Goal: Navigation & Orientation: Find specific page/section

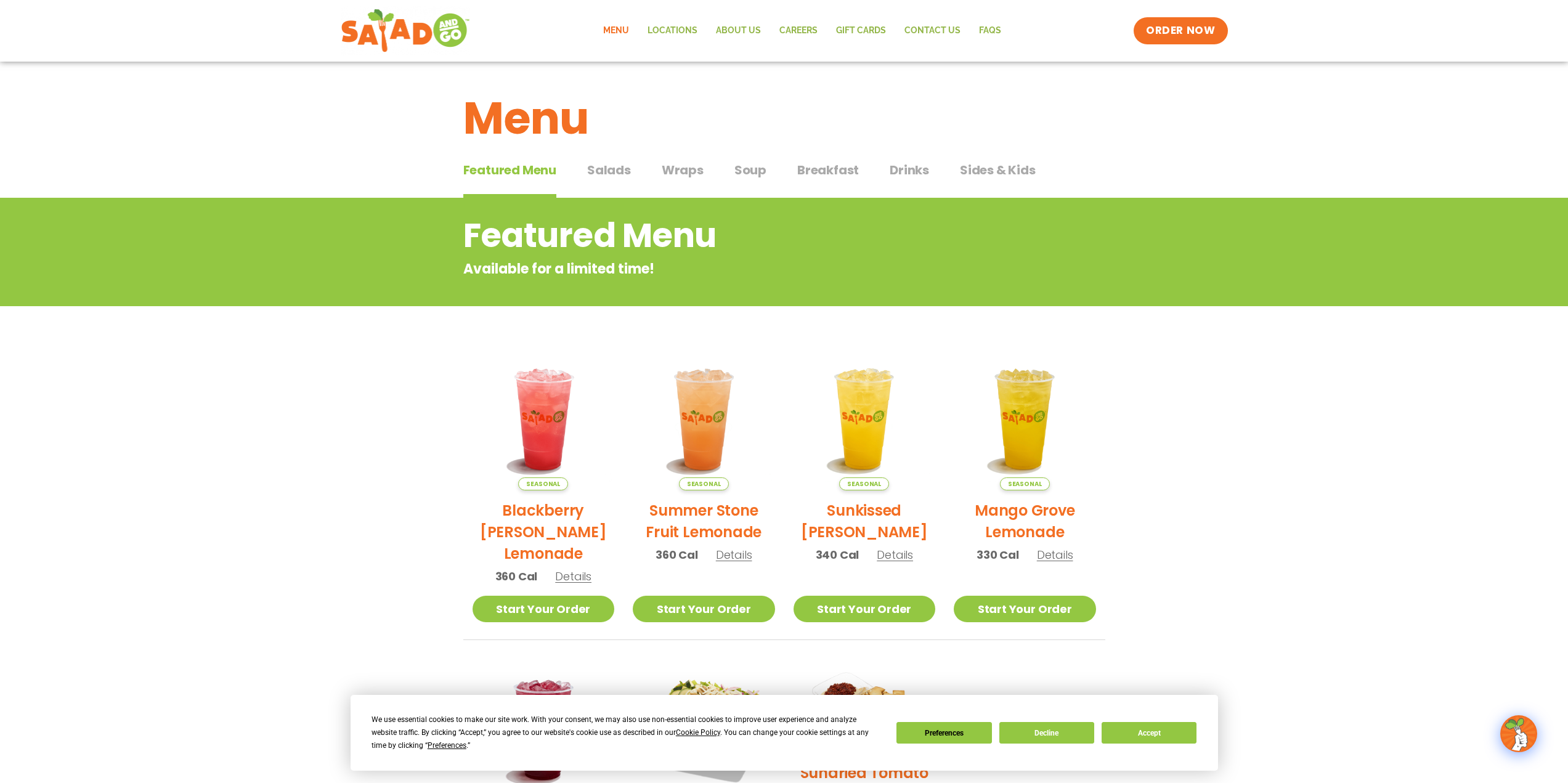
click at [619, 170] on span "Salads" at bounding box center [609, 170] width 44 height 19
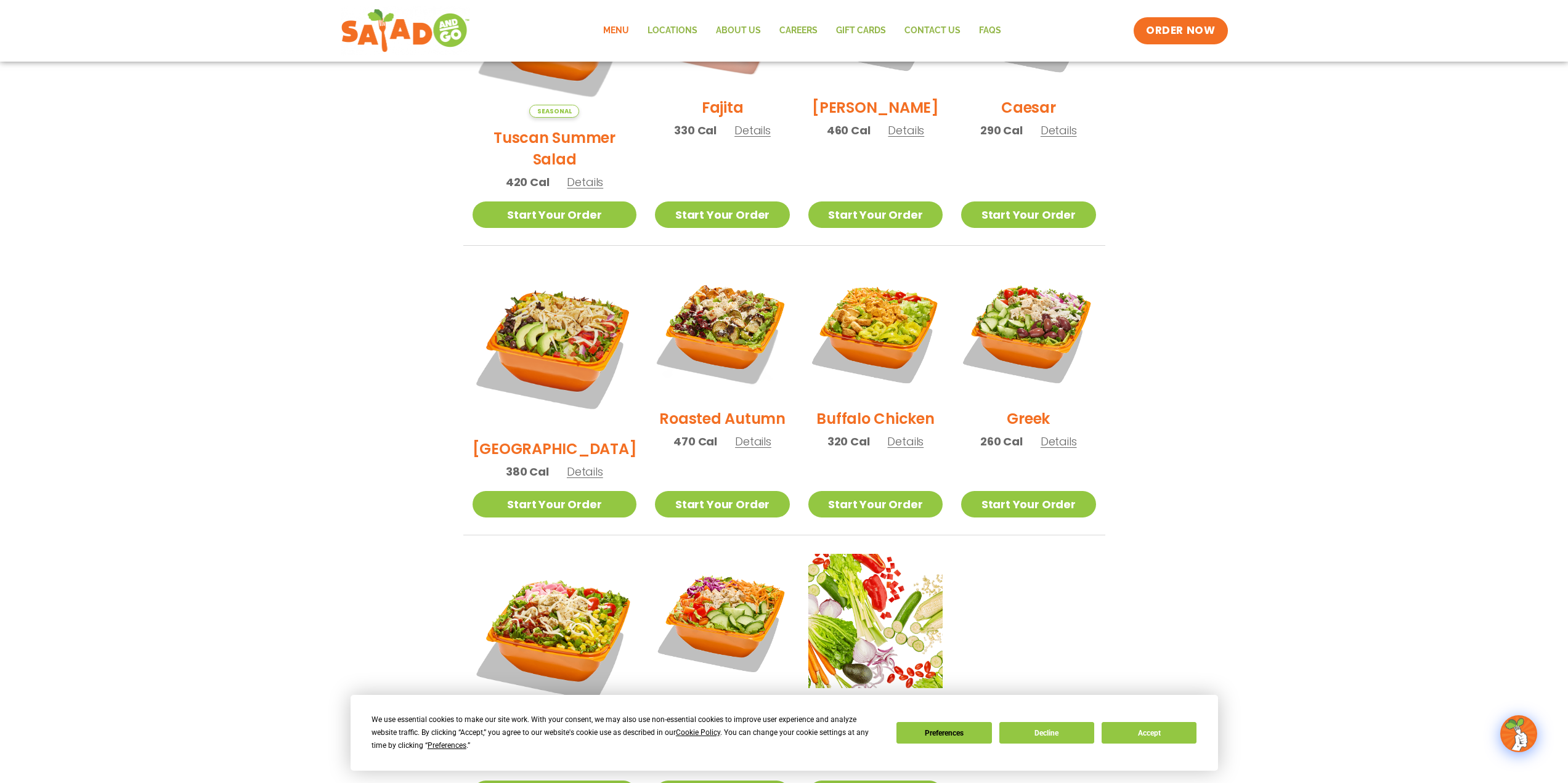
scroll to position [86, 0]
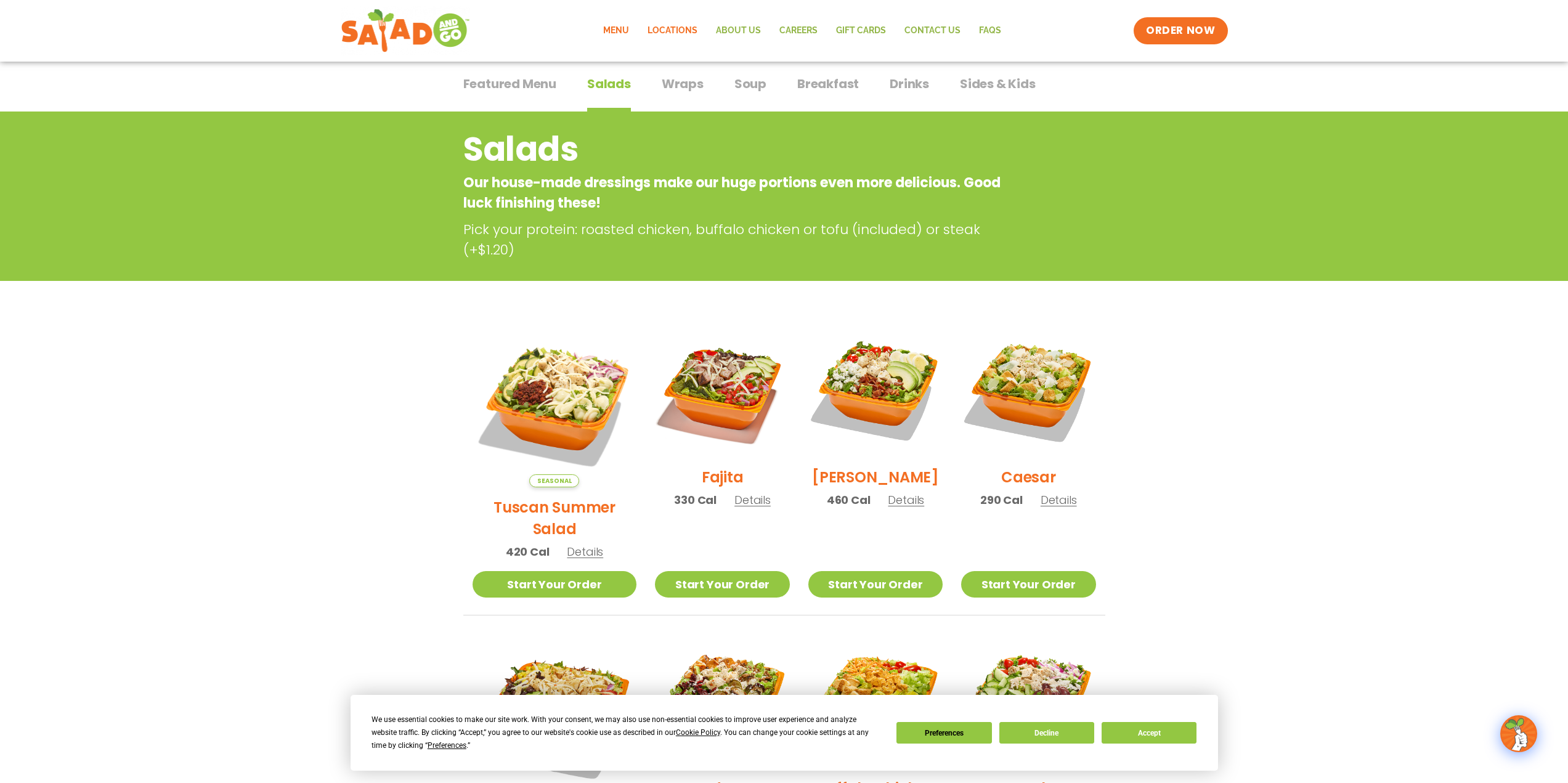
click at [693, 26] on link "Locations" at bounding box center [671, 31] width 68 height 28
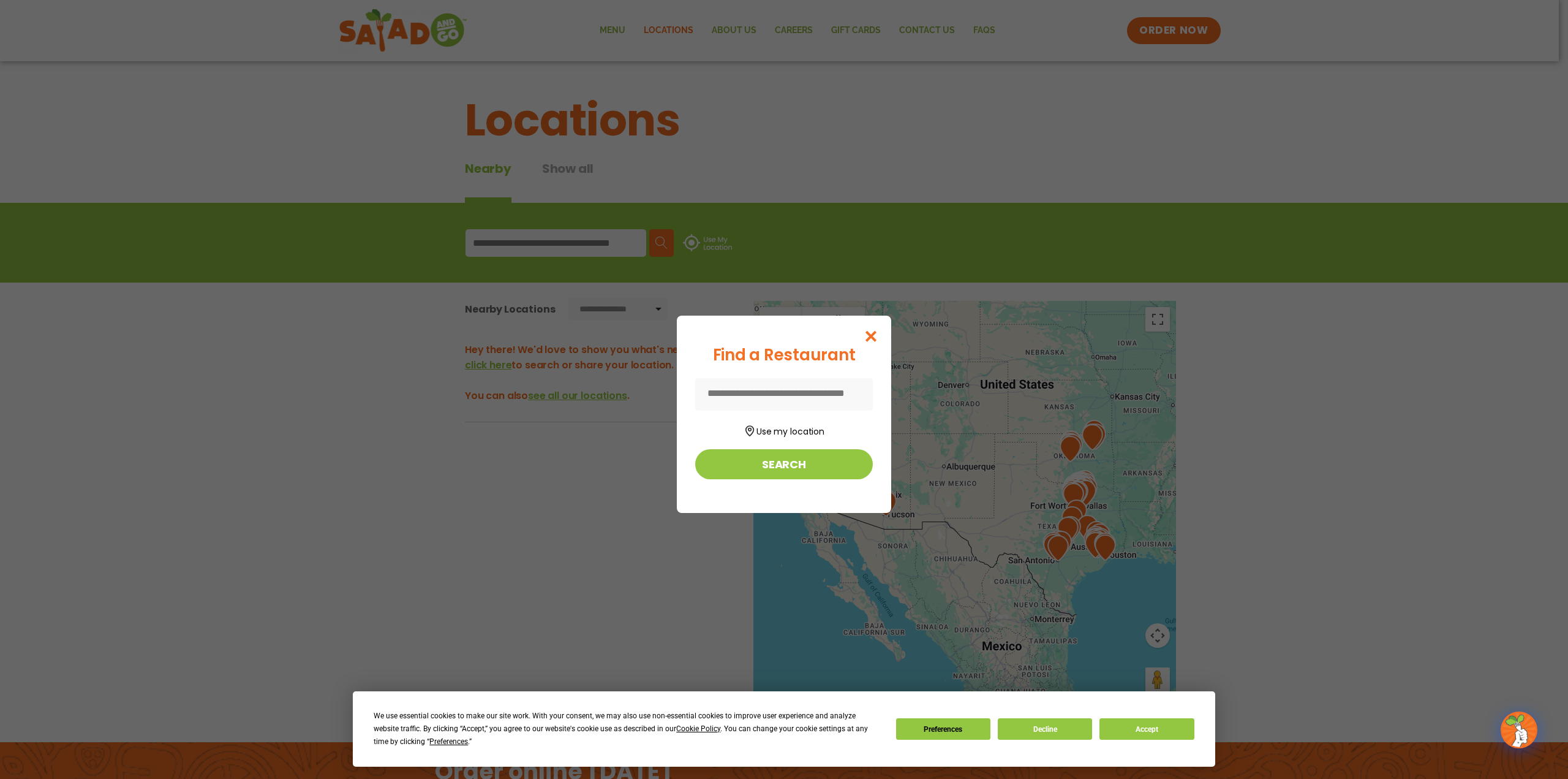
click at [774, 392] on input at bounding box center [784, 394] width 177 height 33
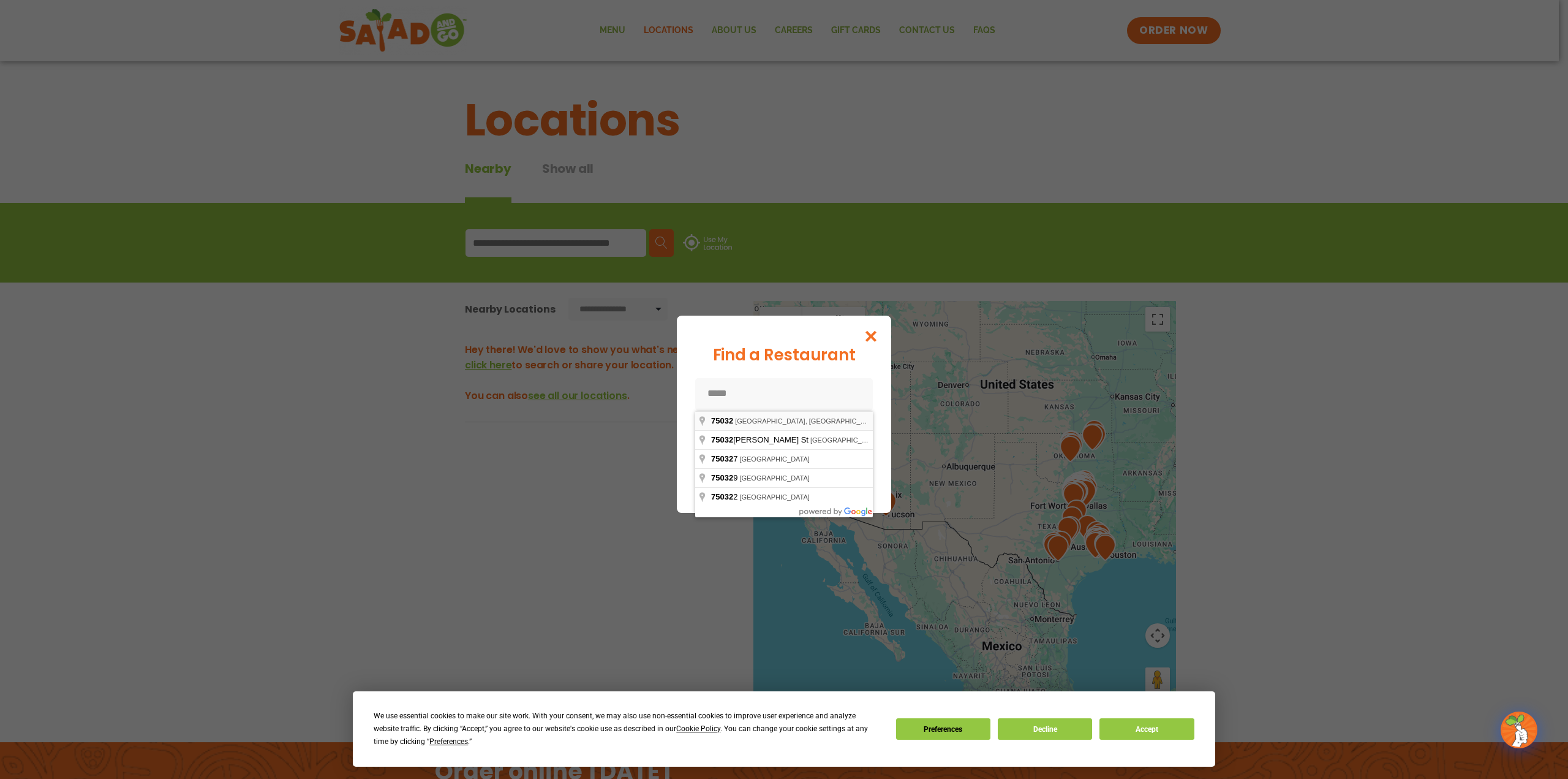
type input "**********"
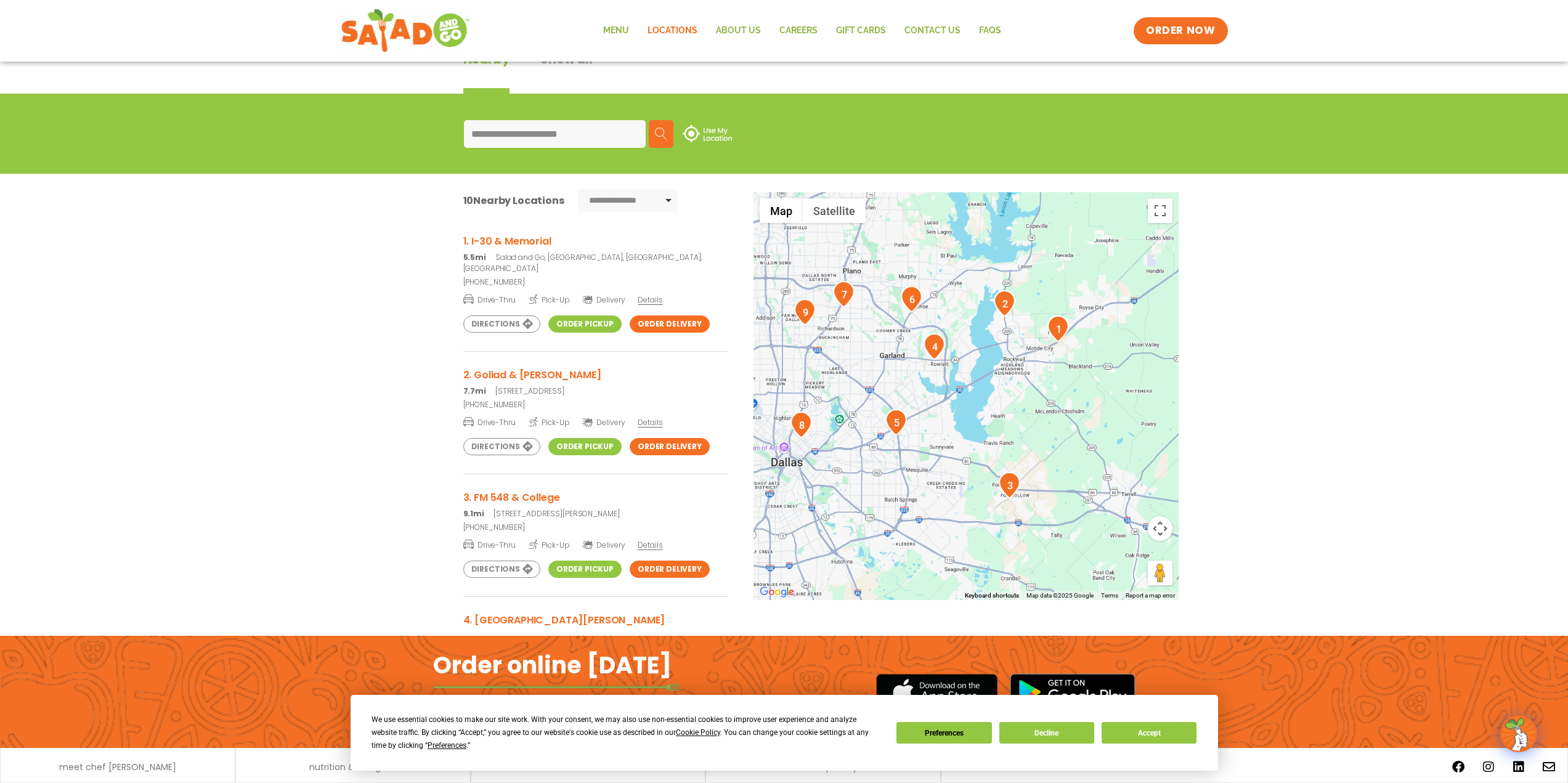
scroll to position [90, 0]
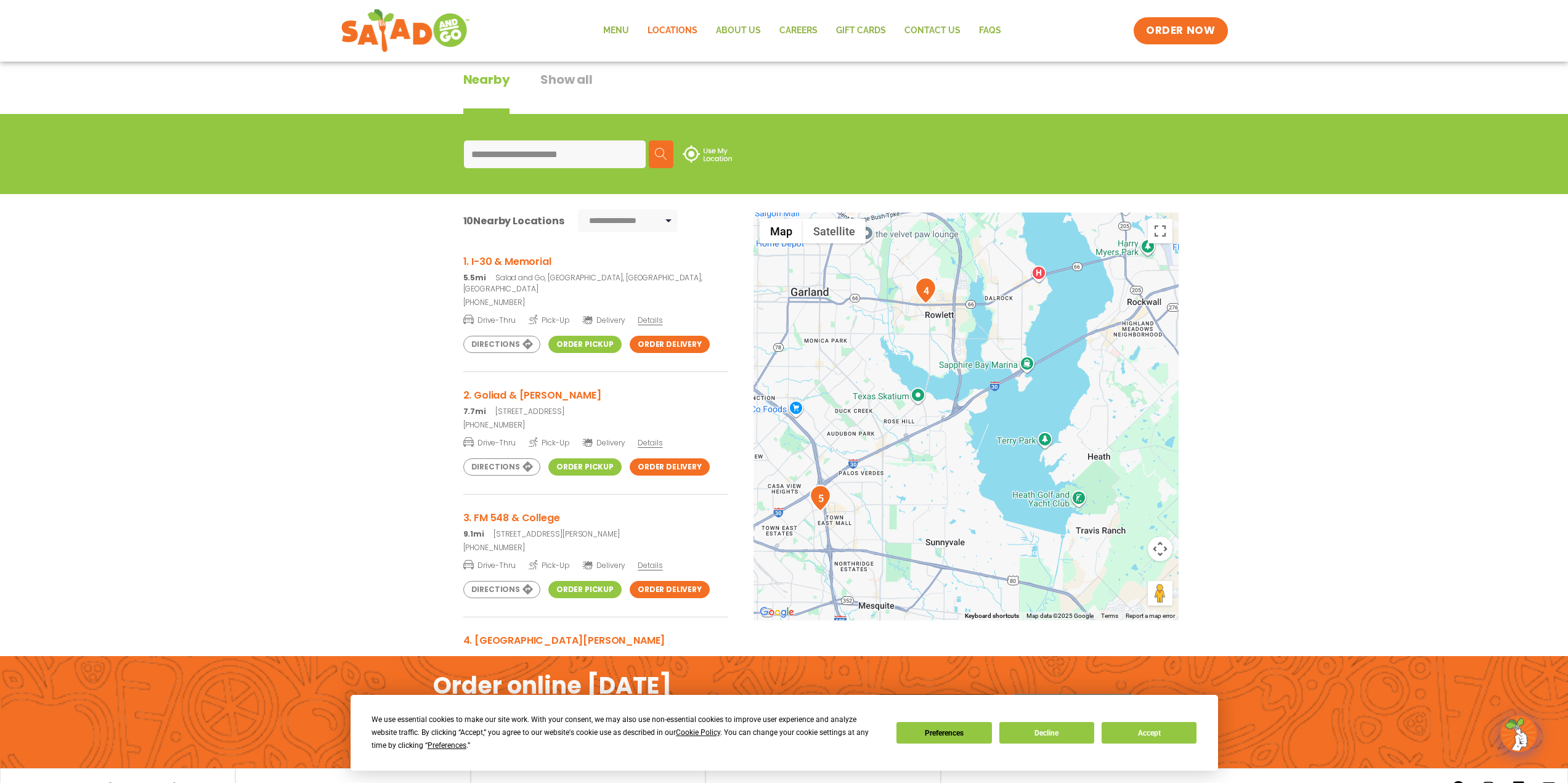
drag, startPoint x: 885, startPoint y: 366, endPoint x: 1065, endPoint y: 538, distance: 249.0
click at [1065, 538] on div at bounding box center [965, 416] width 425 height 408
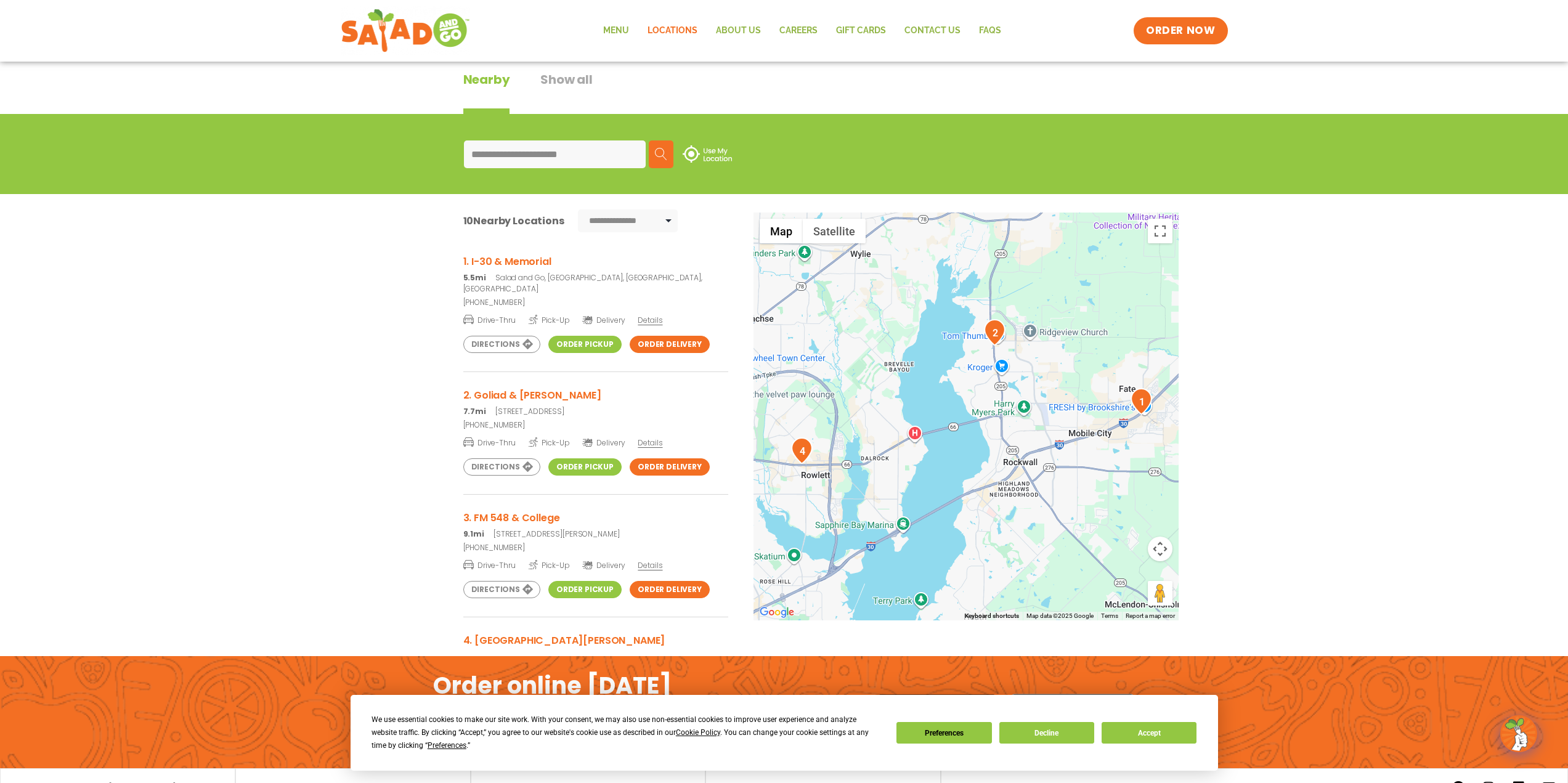
drag, startPoint x: 1076, startPoint y: 374, endPoint x: 949, endPoint y: 539, distance: 208.2
click at [949, 539] on div at bounding box center [965, 416] width 425 height 408
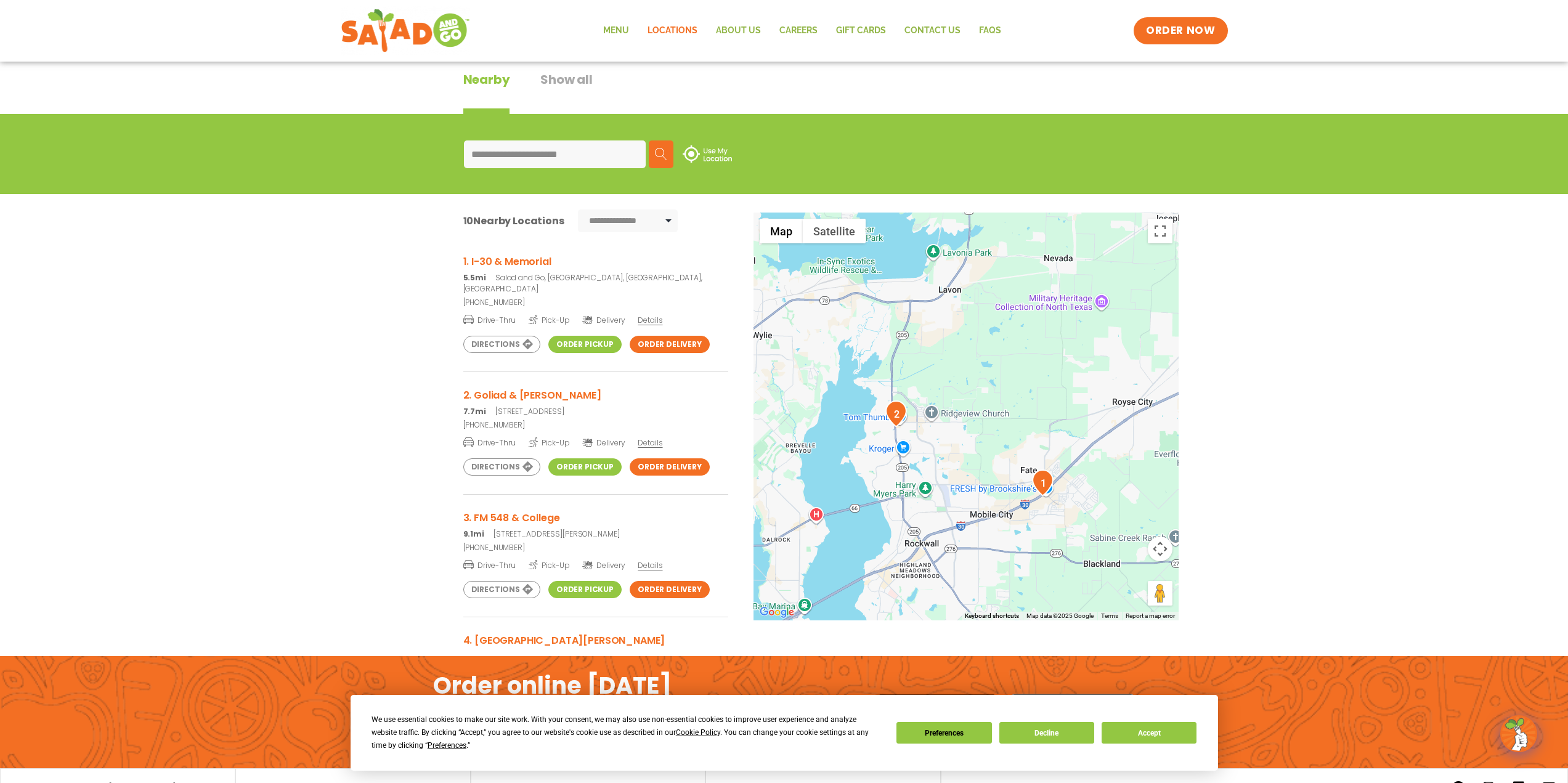
drag, startPoint x: 1067, startPoint y: 414, endPoint x: 968, endPoint y: 494, distance: 127.3
click at [968, 494] on div at bounding box center [965, 416] width 425 height 408
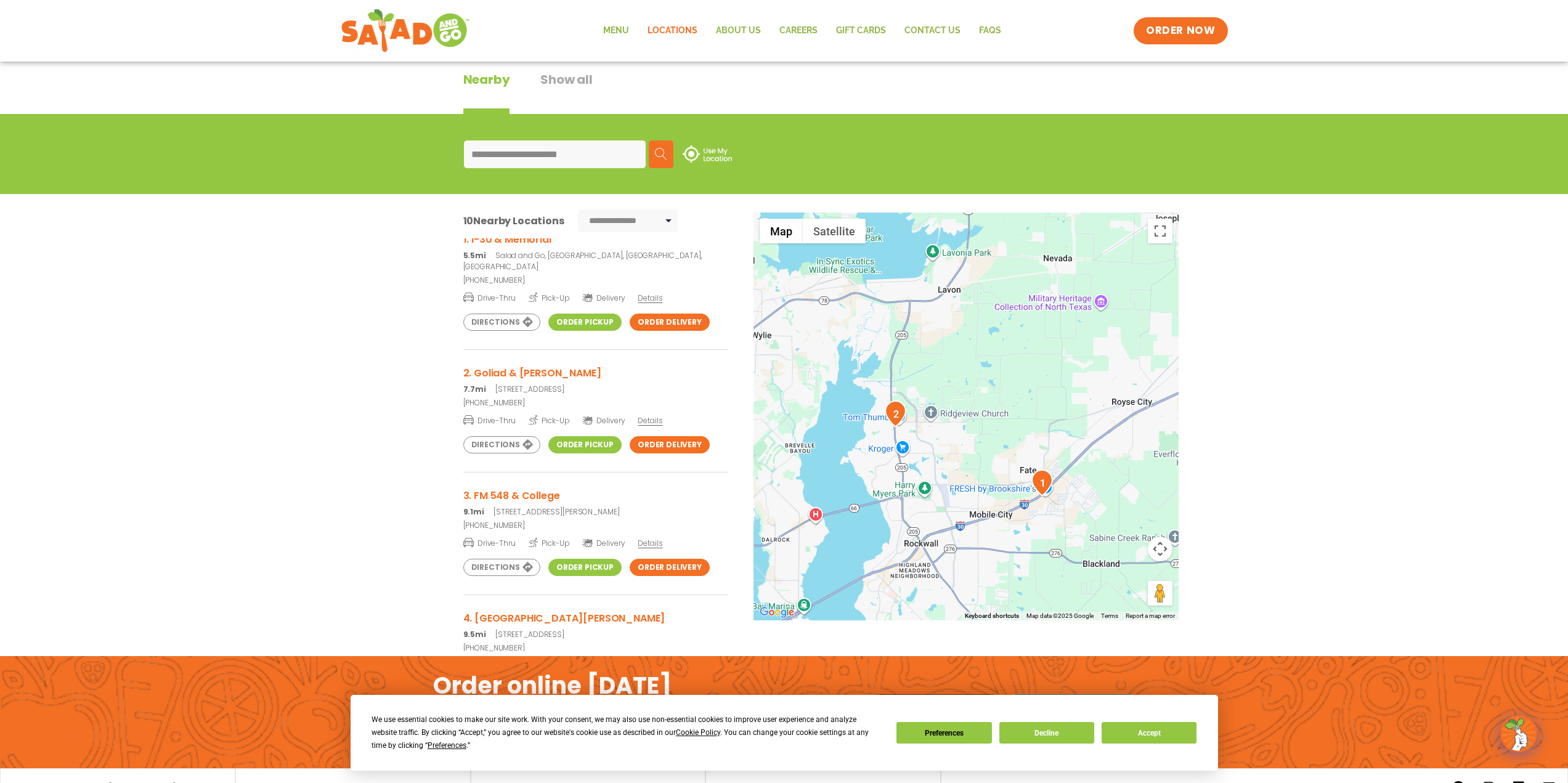
scroll to position [0, 0]
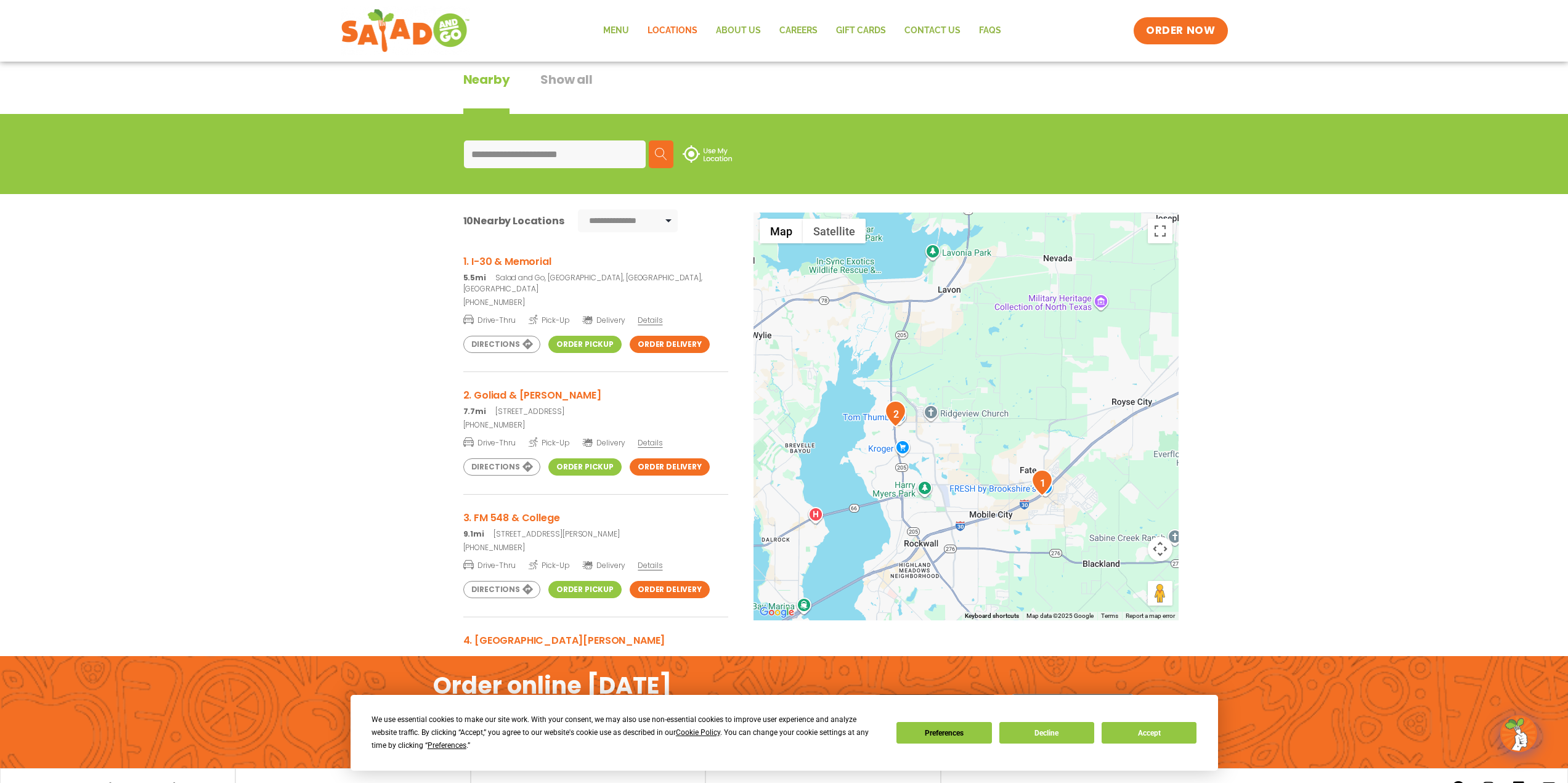
click at [1038, 477] on img "1" at bounding box center [1041, 482] width 22 height 26
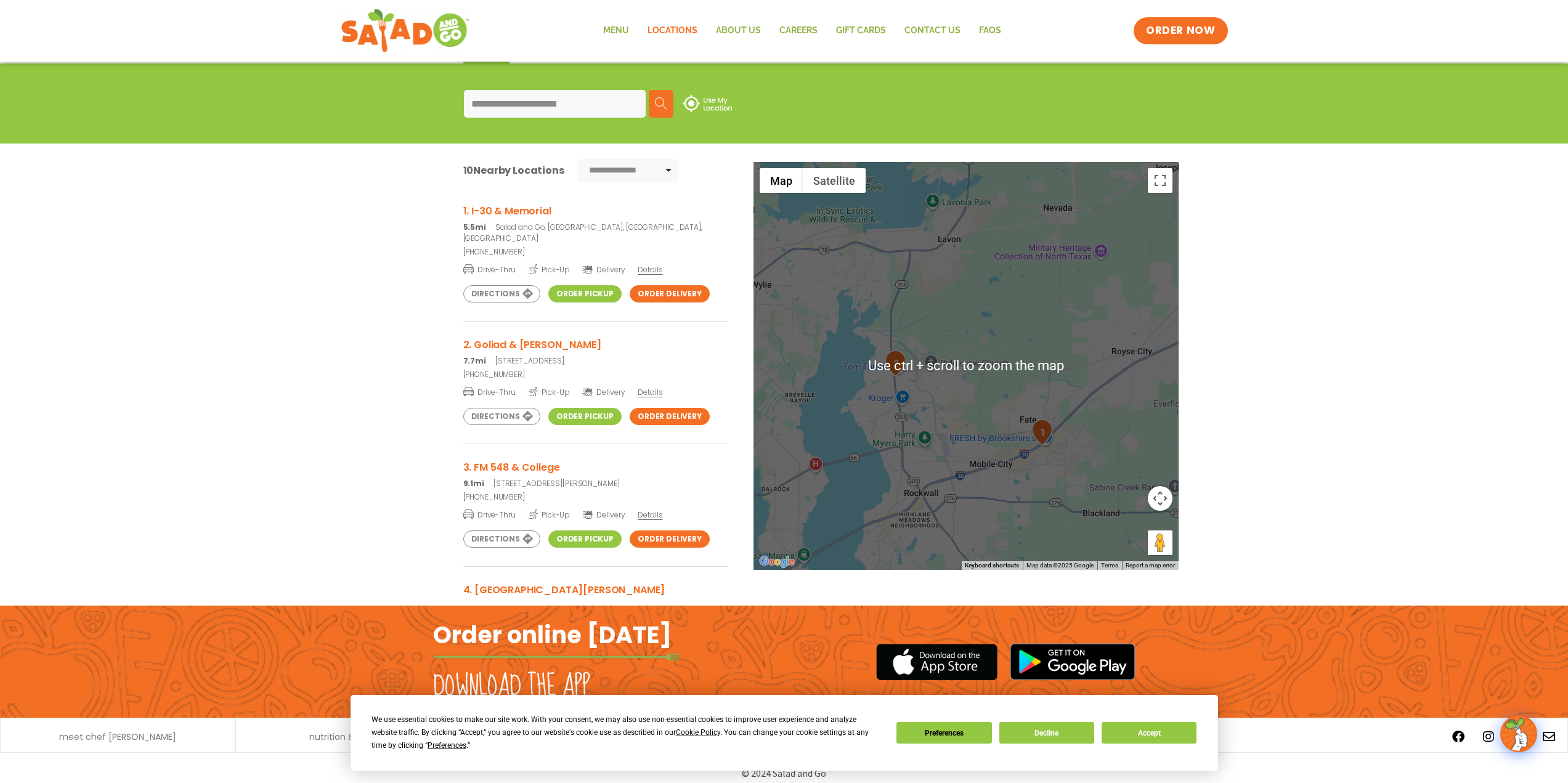
scroll to position [152, 0]
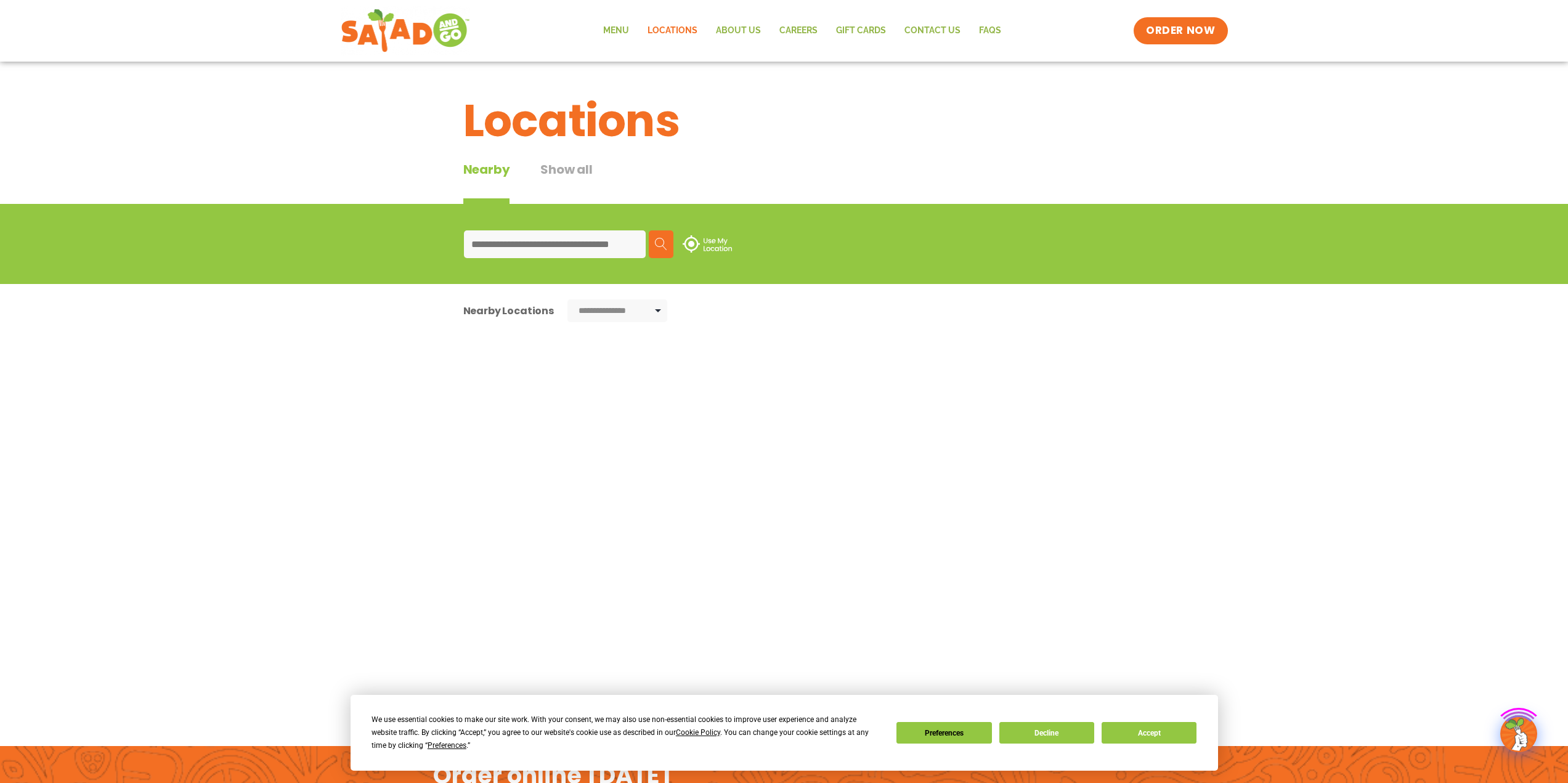
scroll to position [152, 0]
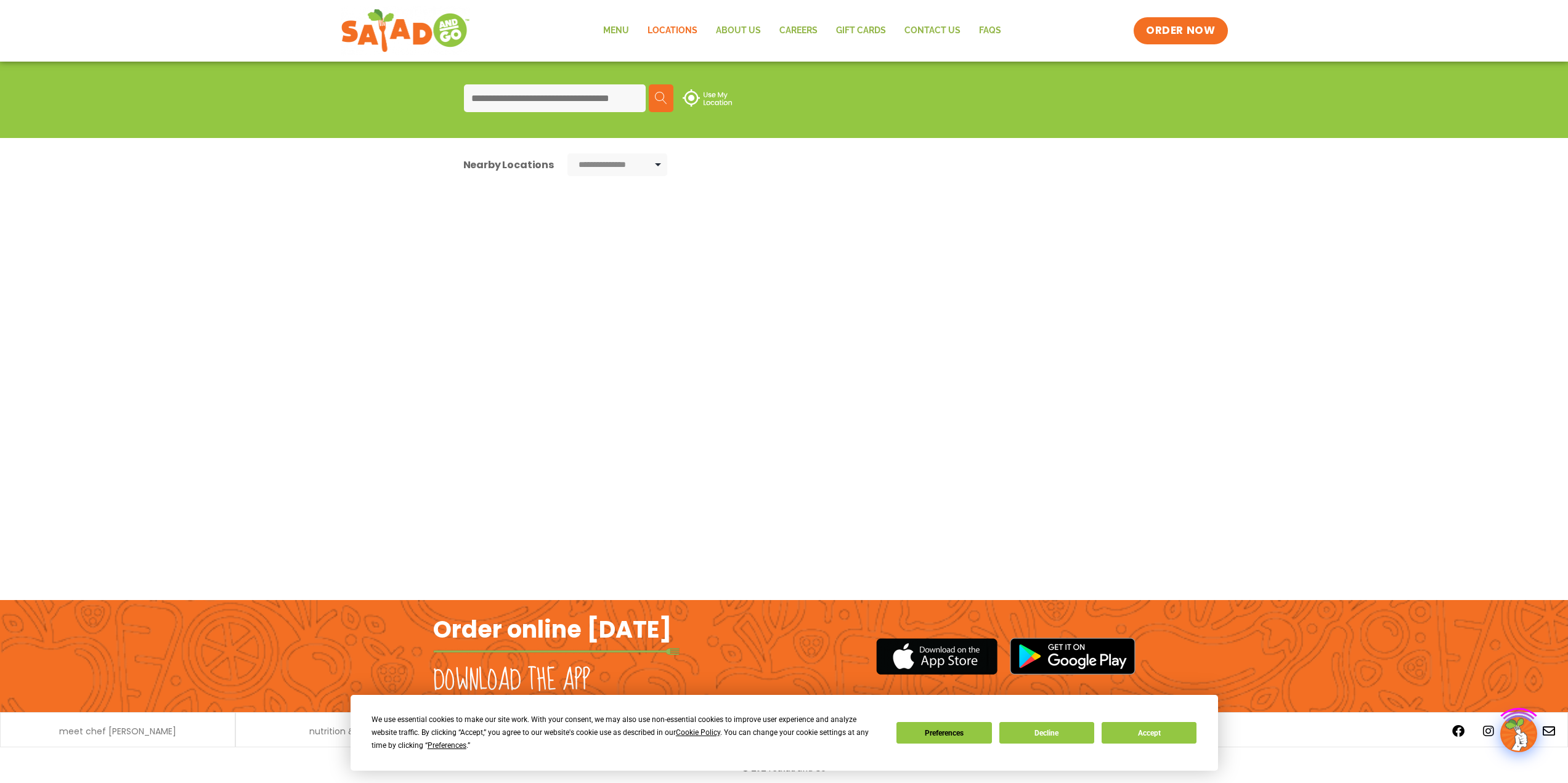
type input "**********"
